Goal: Transaction & Acquisition: Purchase product/service

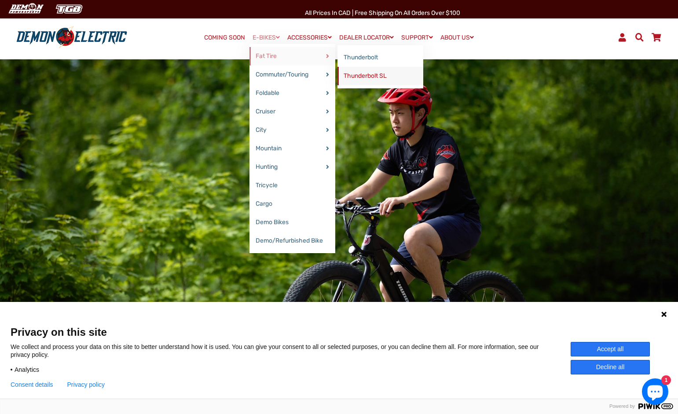
click at [350, 73] on link "Thunderbolt SL" at bounding box center [380, 76] width 86 height 18
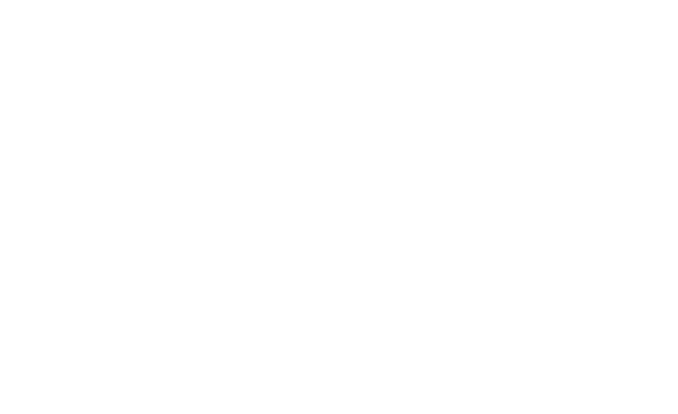
select select "******"
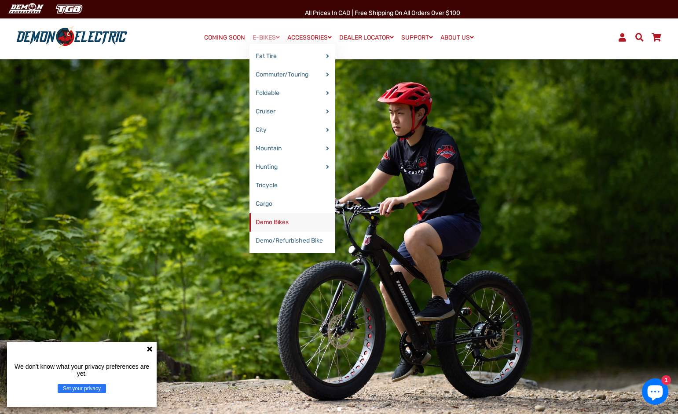
click at [276, 221] on link "Demo Bikes" at bounding box center [292, 222] width 86 height 18
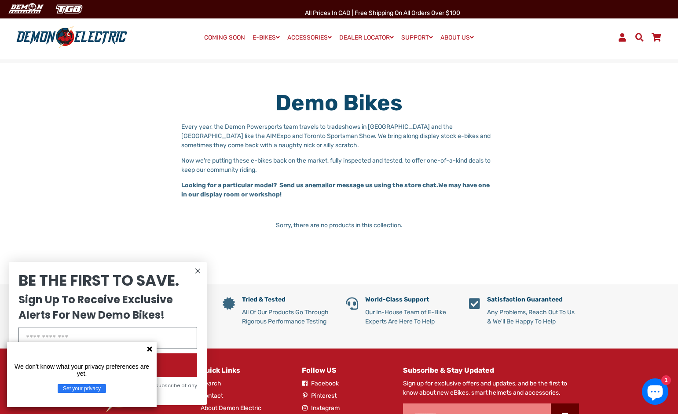
click at [197, 270] on circle "Close dialog" at bounding box center [198, 271] width 11 height 11
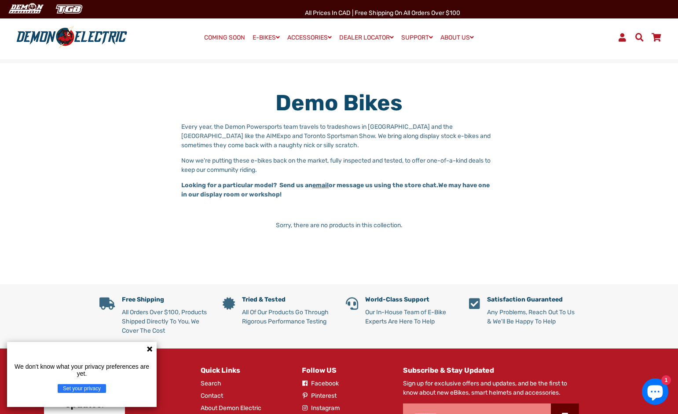
click at [149, 347] on icon at bounding box center [149, 349] width 5 height 5
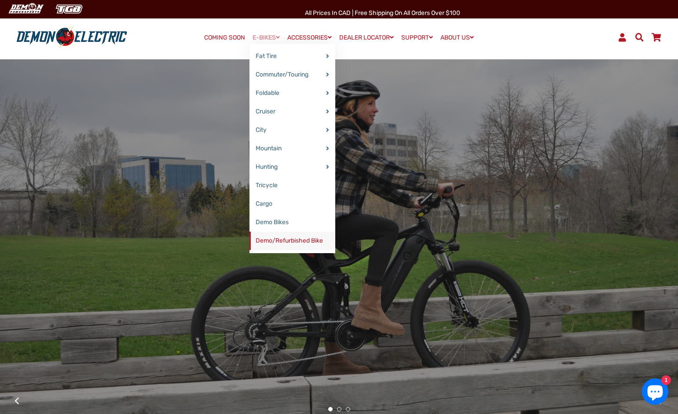
click at [275, 238] on link "Demo/Refurbished Bike" at bounding box center [292, 241] width 86 height 18
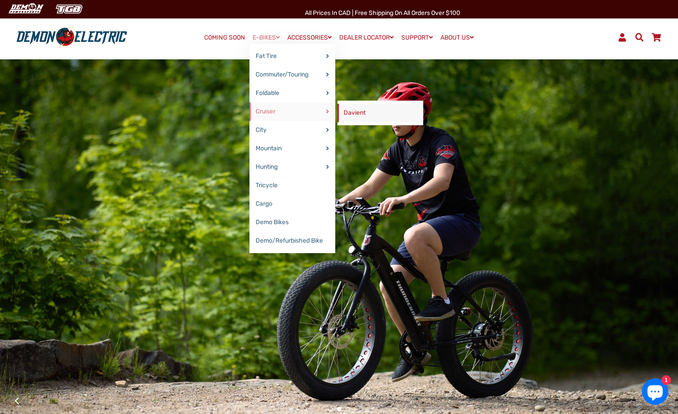
click at [347, 113] on link "Davient" at bounding box center [380, 113] width 86 height 18
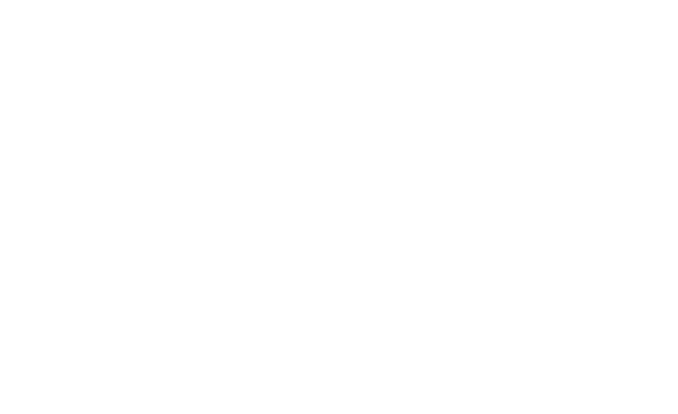
select select "******"
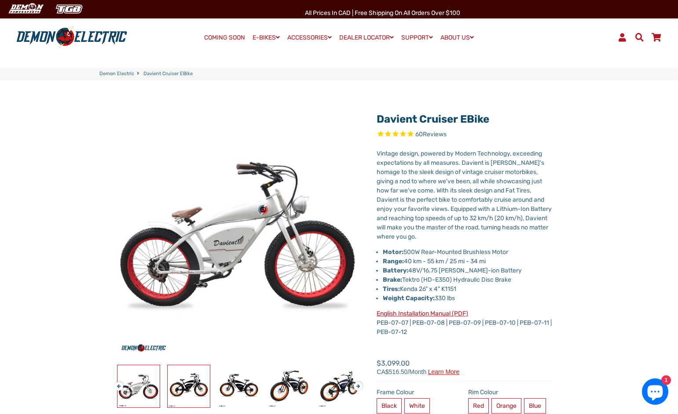
click at [182, 390] on img at bounding box center [189, 386] width 42 height 42
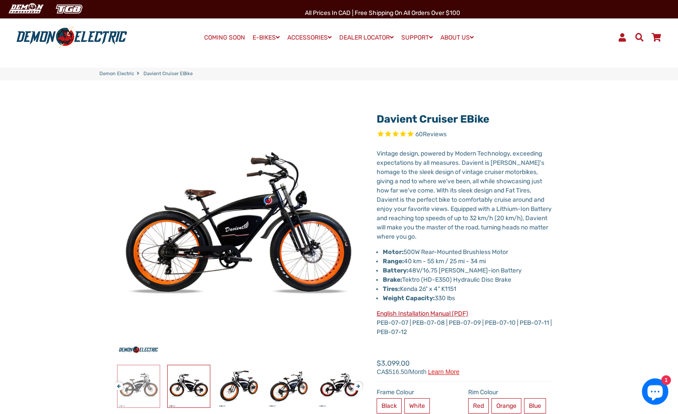
click at [182, 390] on img at bounding box center [189, 386] width 42 height 42
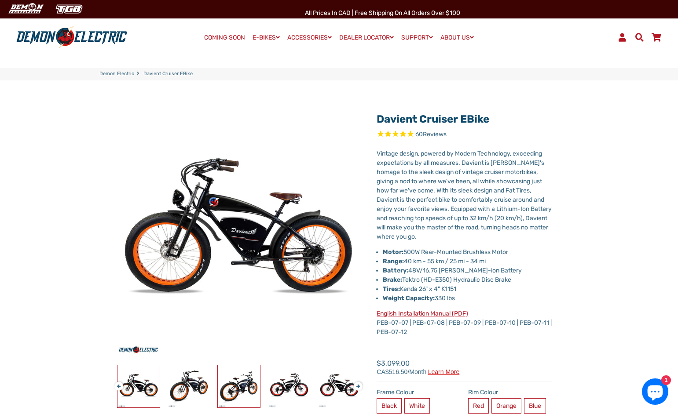
click at [234, 389] on img at bounding box center [239, 386] width 42 height 42
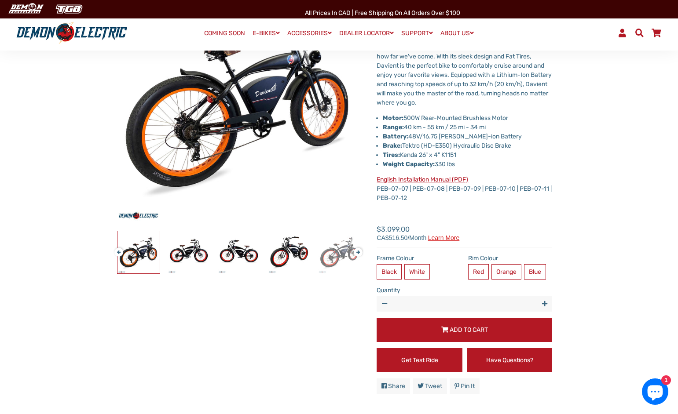
scroll to position [132, 0]
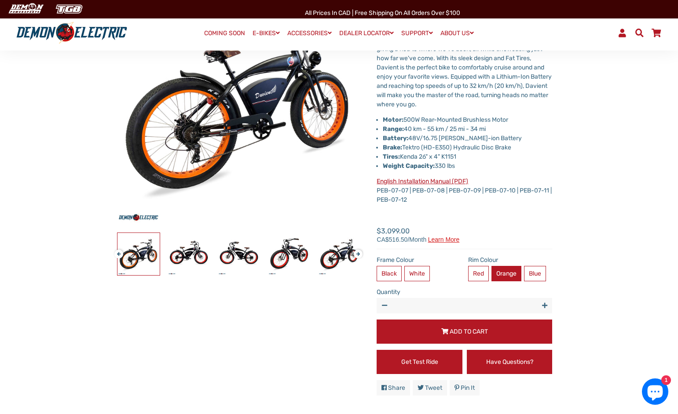
click at [509, 276] on label "Orange" at bounding box center [506, 273] width 30 height 15
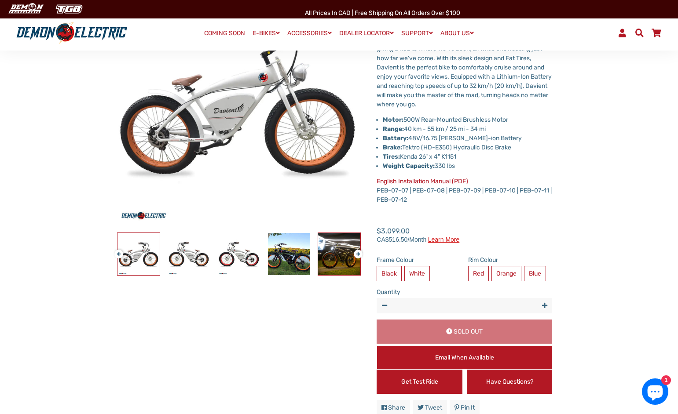
click at [332, 255] on img at bounding box center [339, 254] width 42 height 42
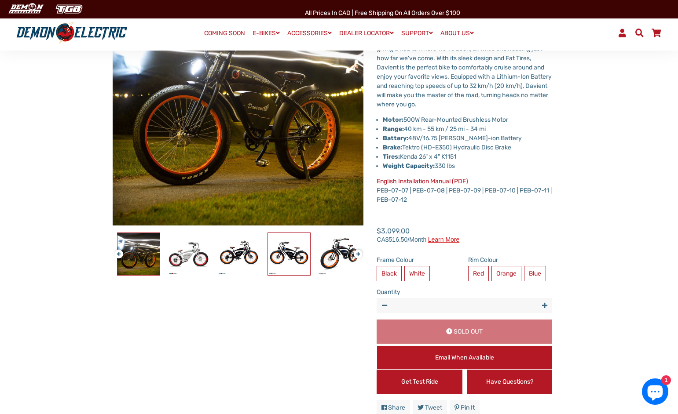
click at [296, 260] on img at bounding box center [289, 254] width 42 height 42
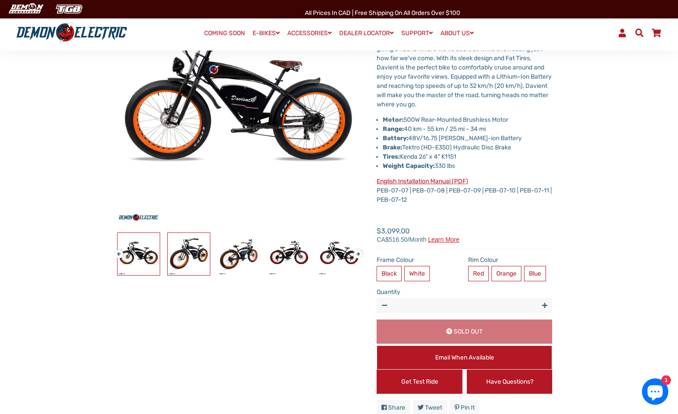
click at [202, 250] on img at bounding box center [189, 254] width 42 height 42
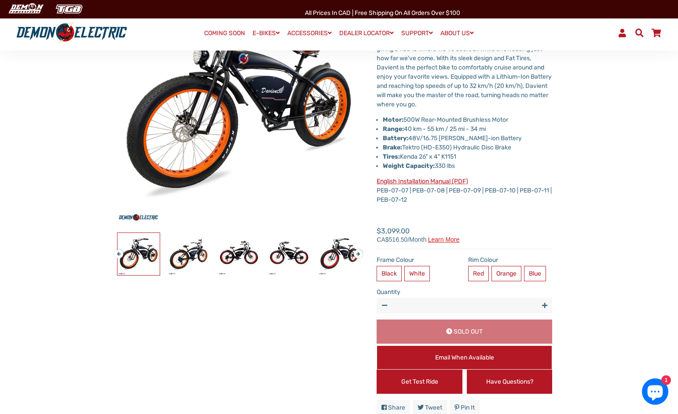
click at [132, 252] on img at bounding box center [138, 254] width 42 height 42
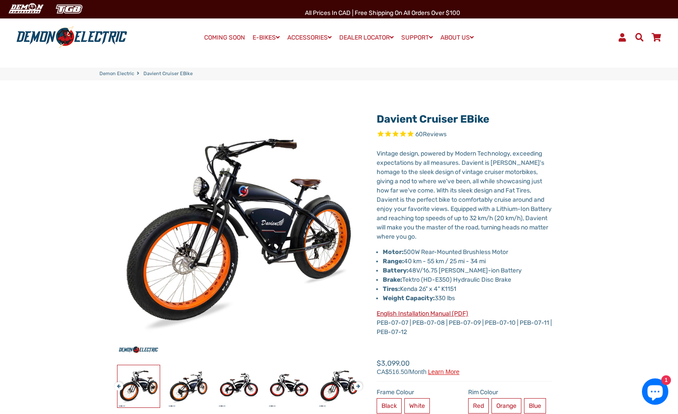
click at [212, 38] on link "COMING SOON" at bounding box center [224, 38] width 47 height 12
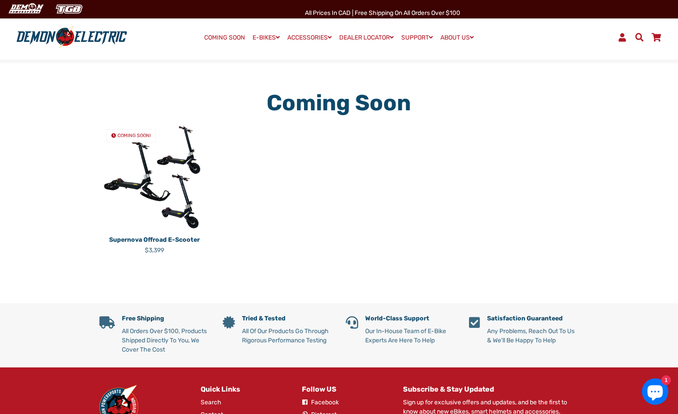
click at [136, 180] on img at bounding box center [154, 177] width 110 height 110
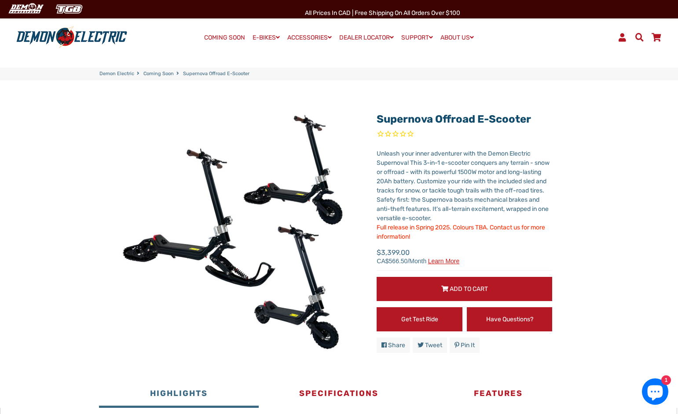
click at [457, 288] on span "Add to Cart" at bounding box center [468, 288] width 38 height 7
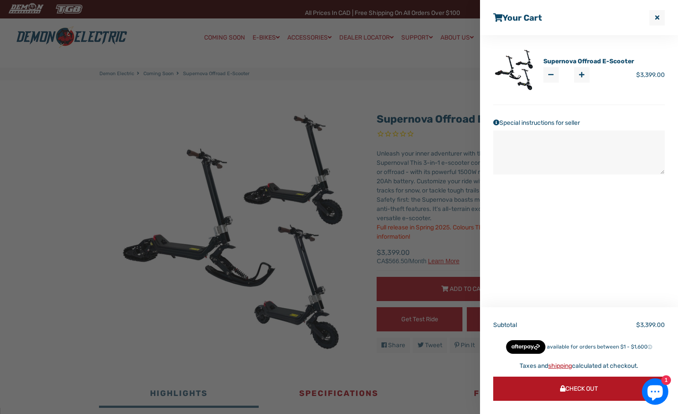
click at [548, 391] on button "Check Out" at bounding box center [579, 389] width 172 height 24
